Goal: Find specific page/section: Find specific page/section

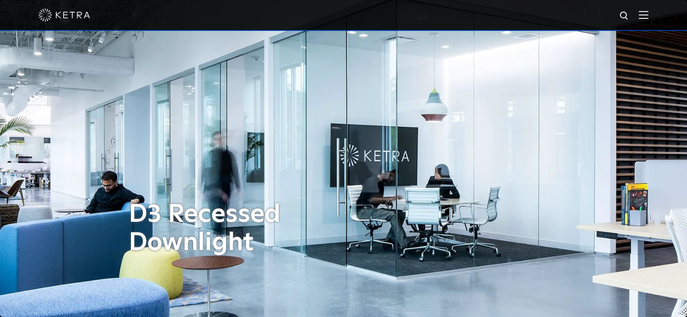
click at [638, 13] on div at bounding box center [343, 15] width 609 height 30
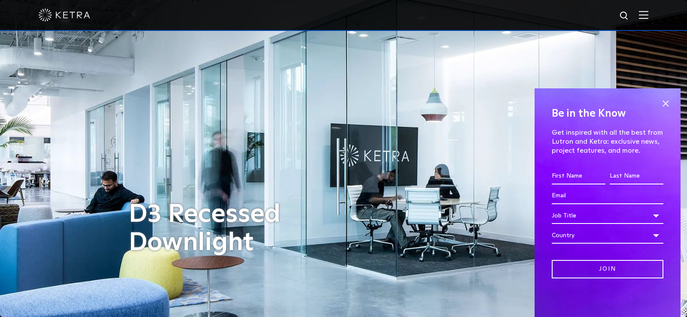
click at [643, 15] on img at bounding box center [643, 15] width 9 height 8
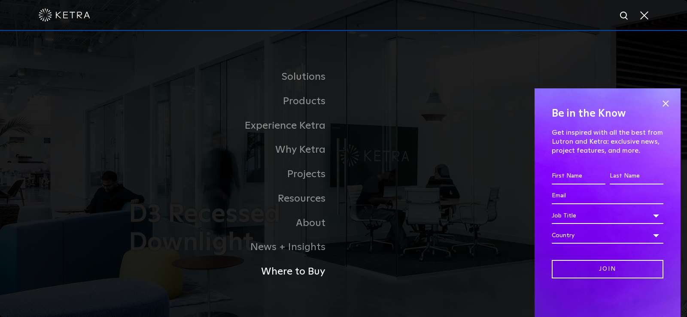
click at [304, 272] on link "Where to Buy" at bounding box center [236, 272] width 215 height 24
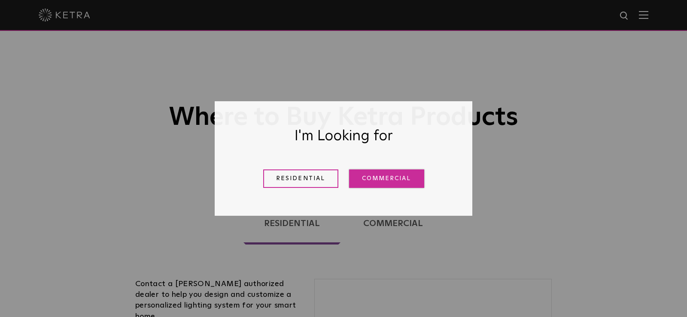
click at [394, 182] on link "Commercial" at bounding box center [386, 179] width 75 height 18
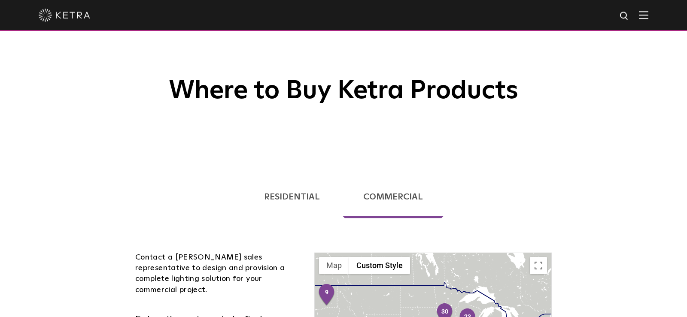
scroll to position [231, 0]
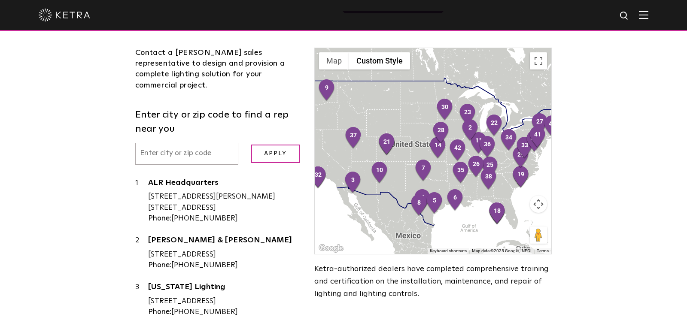
drag, startPoint x: 180, startPoint y: 150, endPoint x: 174, endPoint y: 150, distance: 6.0
click at [178, 150] on input "text" at bounding box center [186, 154] width 103 height 22
type input "20166"
click at [251, 145] on input "Apply" at bounding box center [275, 154] width 49 height 18
